Goal: Information Seeking & Learning: Learn about a topic

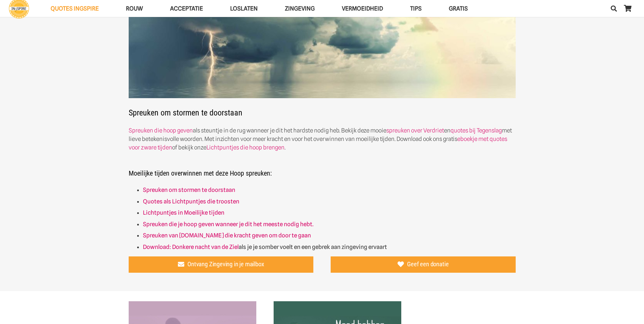
scroll to position [102, 0]
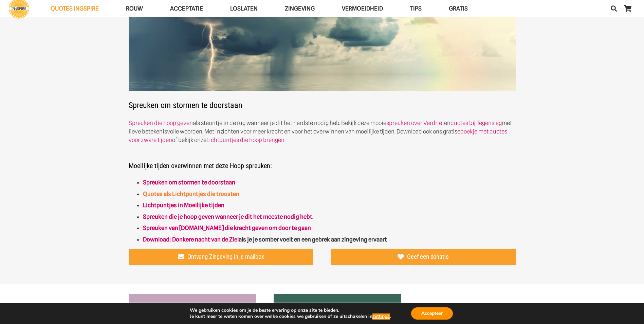
click at [185, 196] on link "Quotes als Lichtpuntjes die troosten" at bounding box center [191, 193] width 96 height 7
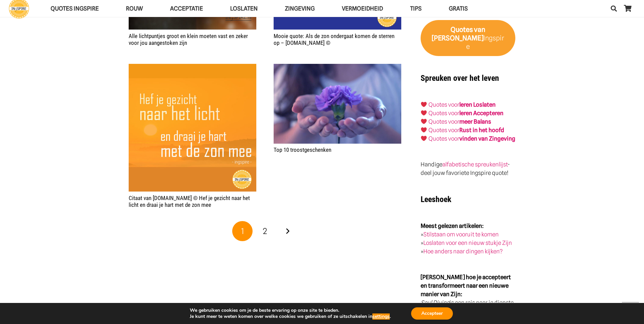
scroll to position [1154, 0]
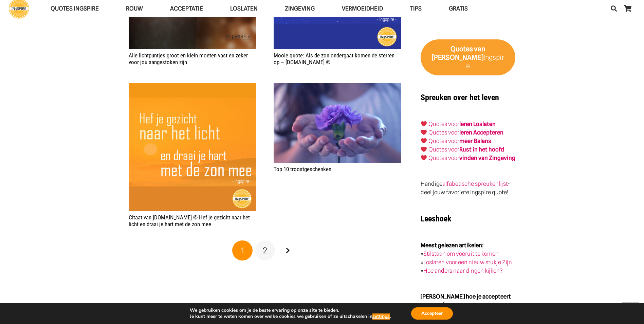
click at [265, 252] on span "2" at bounding box center [265, 250] width 4 height 10
